Goal: Information Seeking & Learning: Understand process/instructions

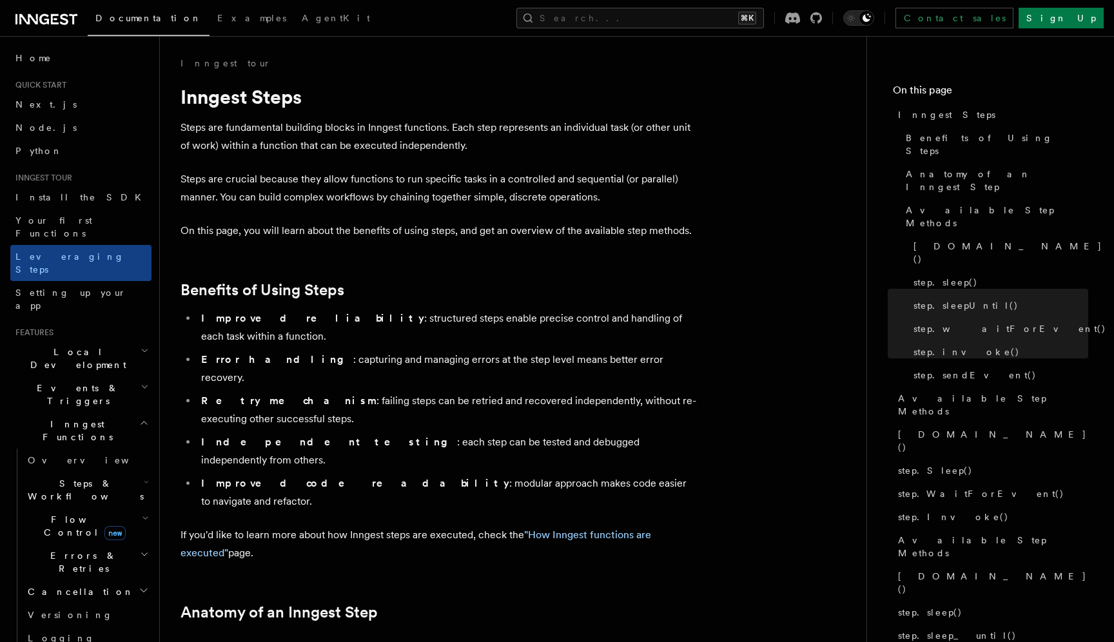
scroll to position [2395, 0]
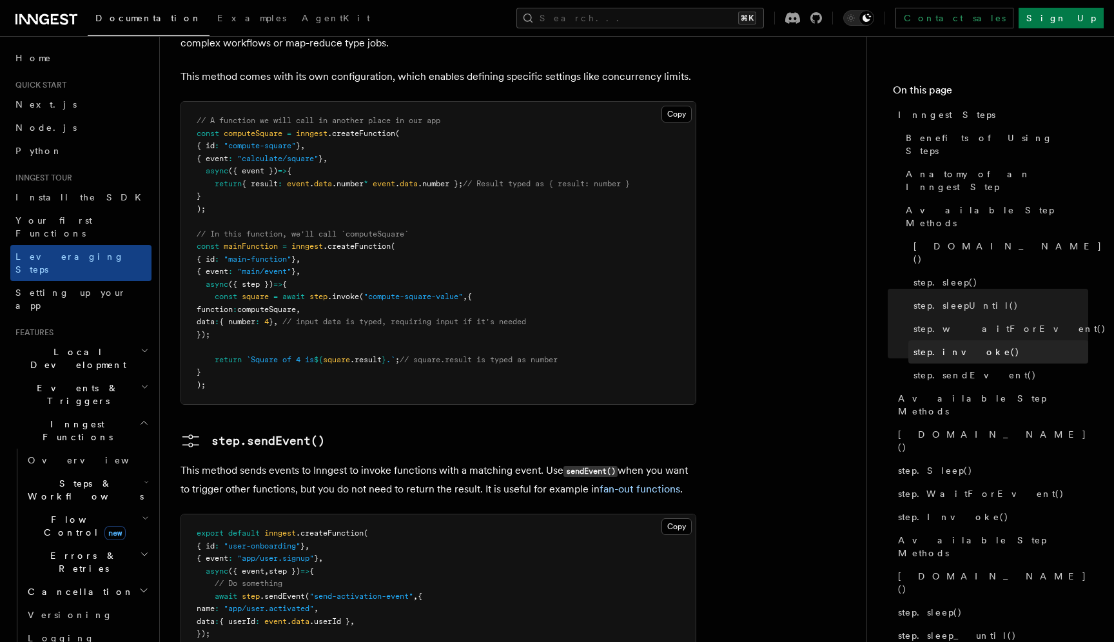
click at [955, 341] on link "step.invoke()" at bounding box center [999, 352] width 180 height 23
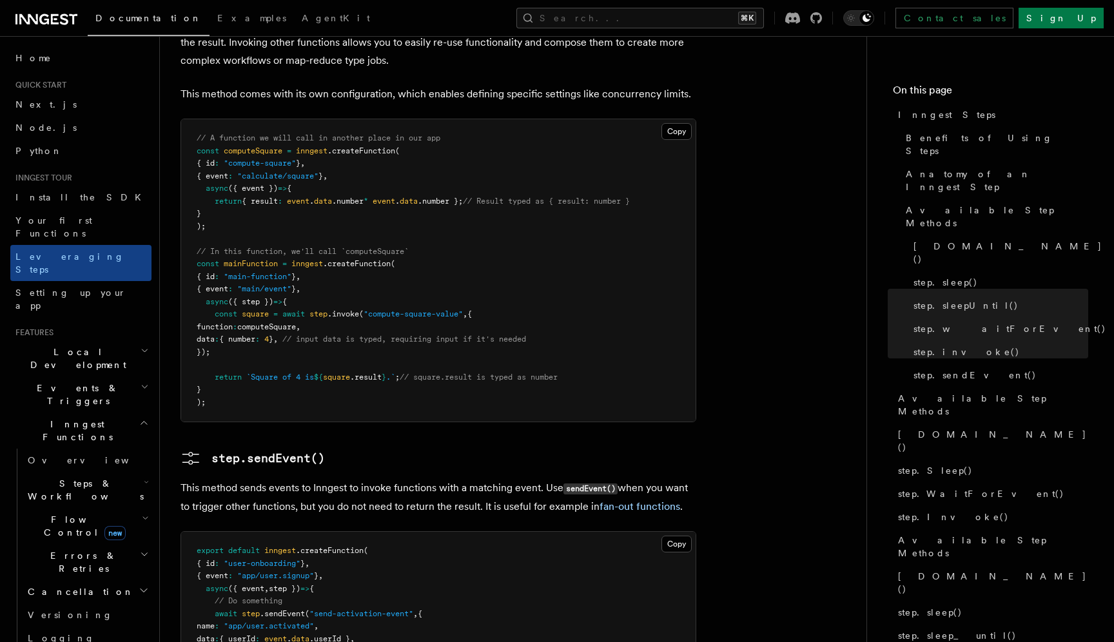
scroll to position [2377, 0]
click at [740, 11] on button "Search... ⌘K" at bounding box center [641, 18] width 248 height 21
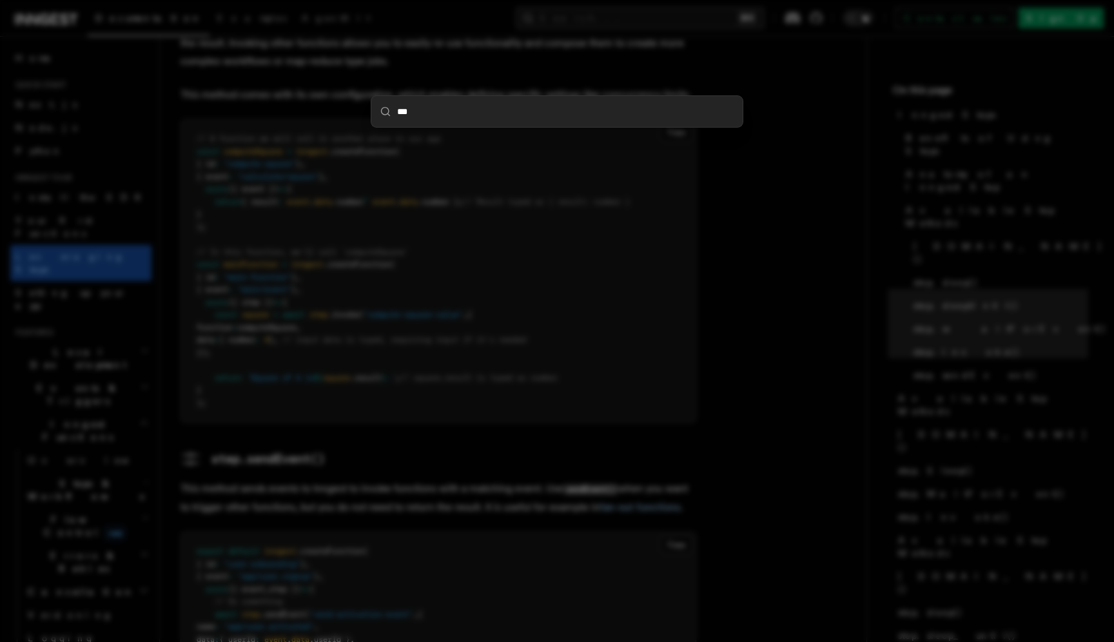
type input "****"
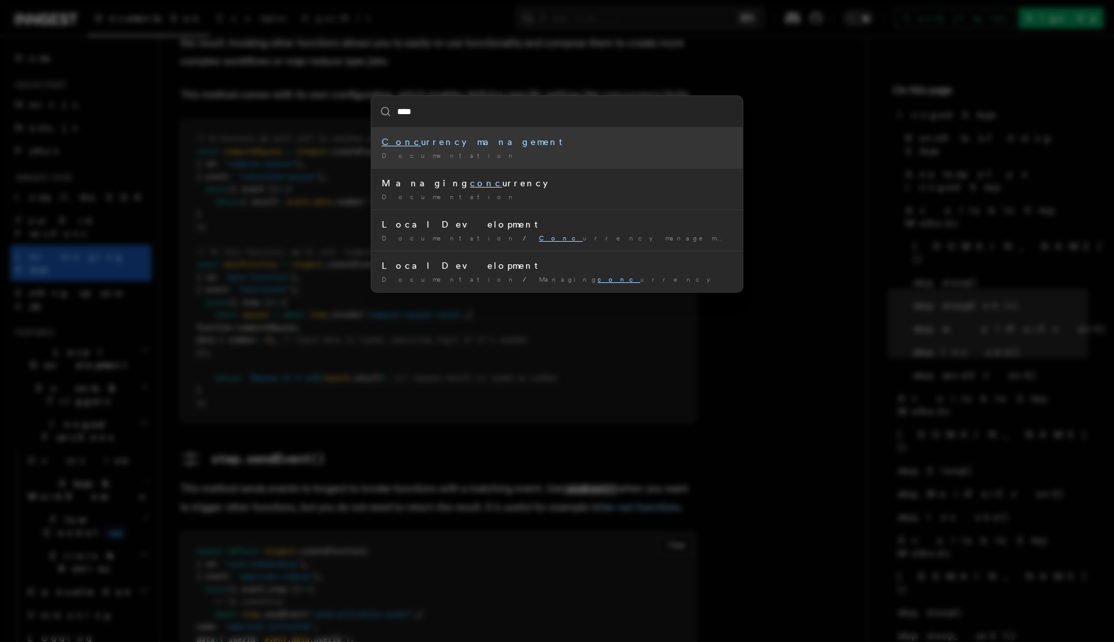
click at [553, 144] on div "Conc urrency management" at bounding box center [557, 141] width 351 height 13
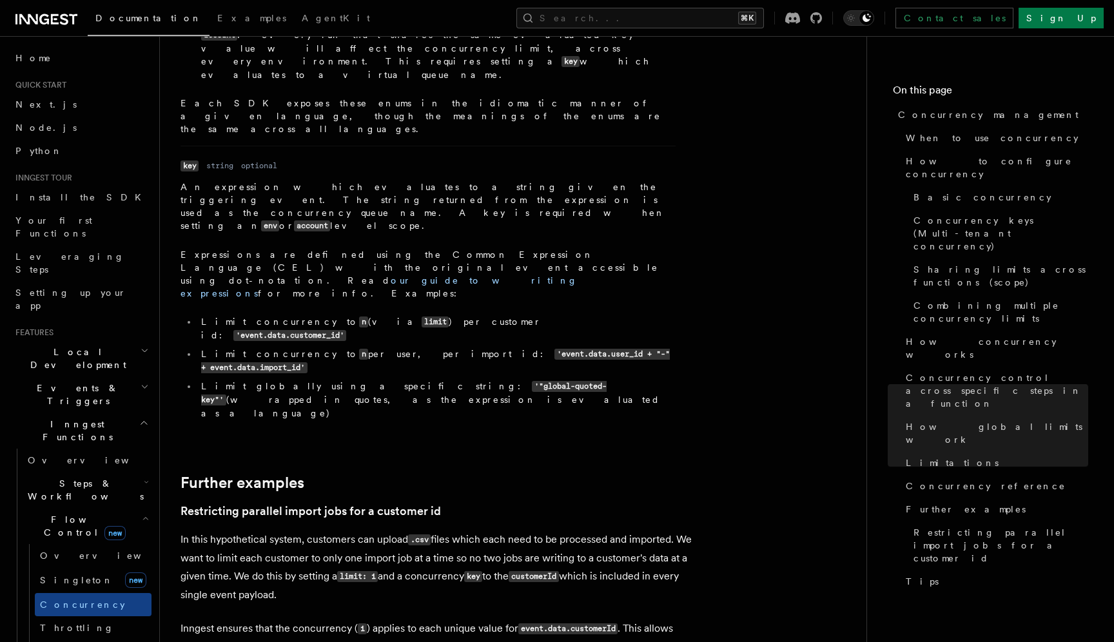
scroll to position [5147, 0]
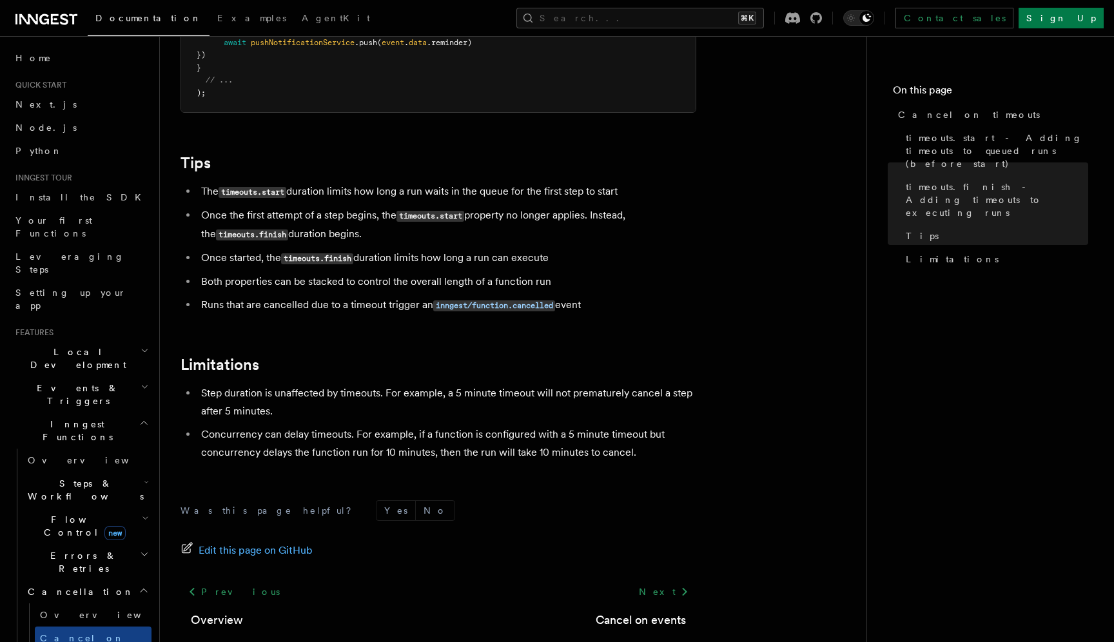
scroll to position [1089, 0]
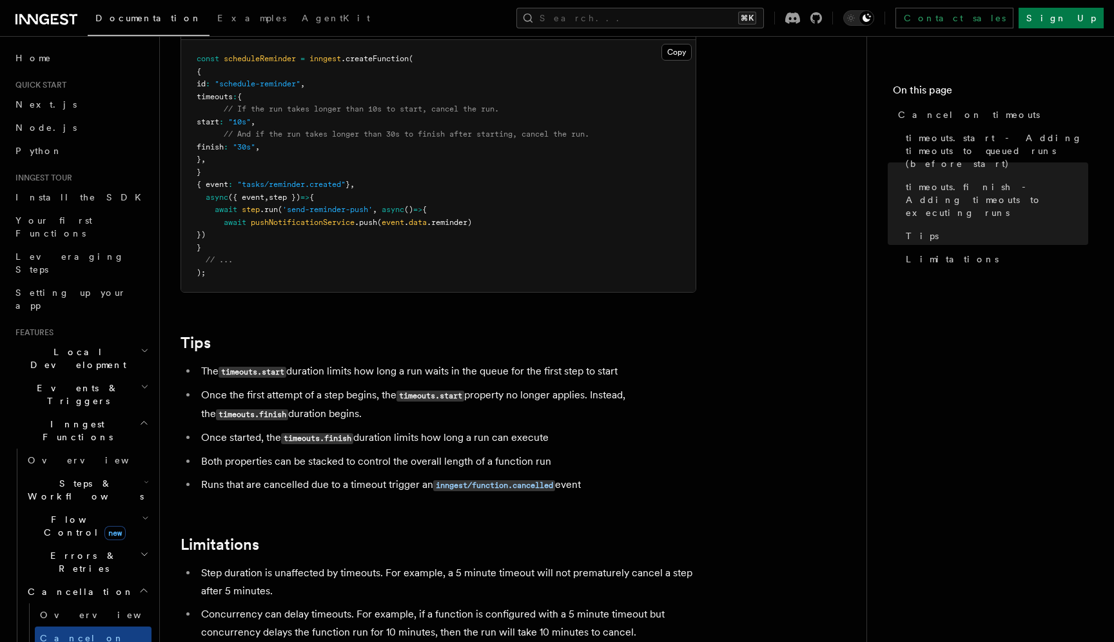
scroll to position [904, 0]
